Goal: Task Accomplishment & Management: Manage account settings

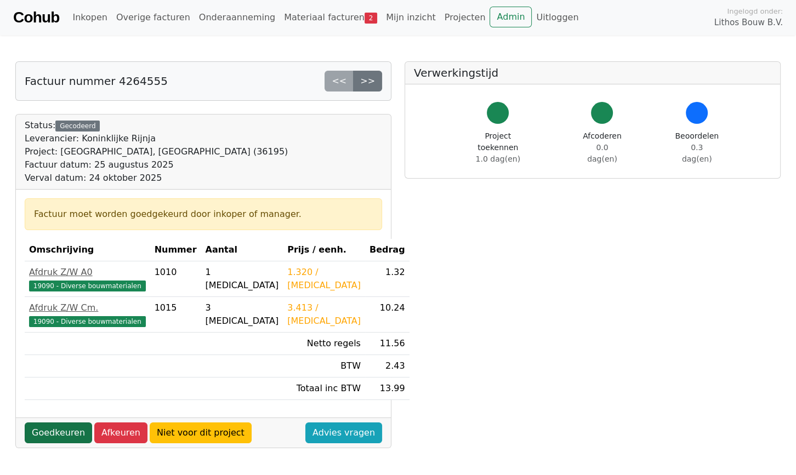
click at [58, 428] on link "Goedkeuren" at bounding box center [58, 433] width 67 height 21
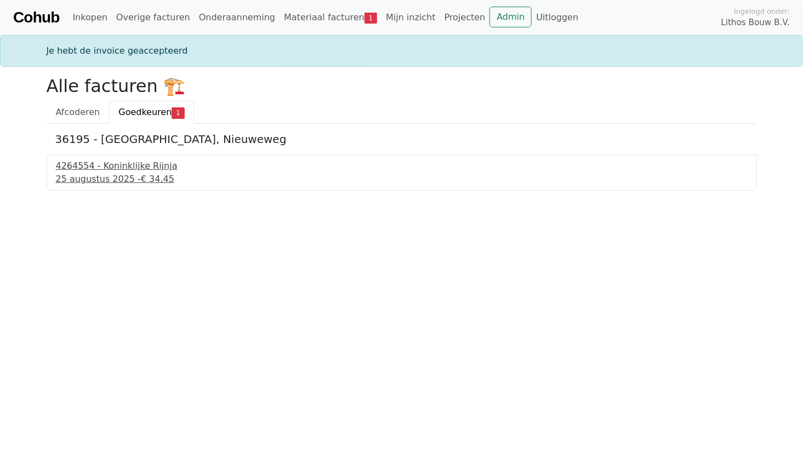
click at [92, 167] on div "4264554 - Koninklijke Rijnja" at bounding box center [402, 166] width 692 height 13
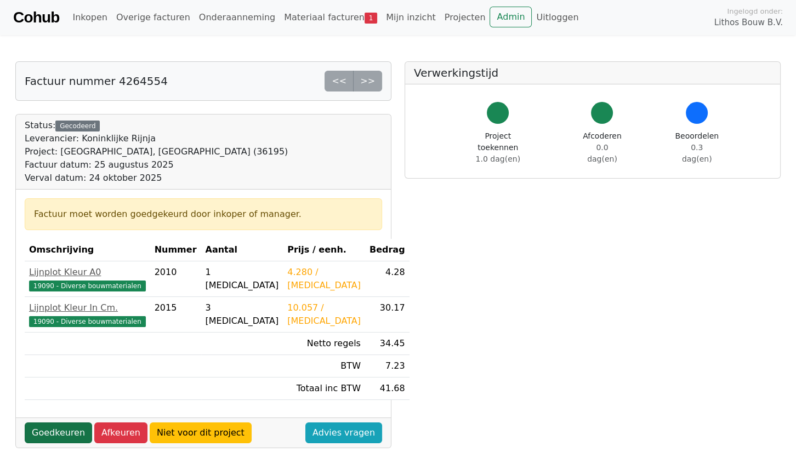
click at [64, 428] on link "Goedkeuren" at bounding box center [58, 433] width 67 height 21
